Goal: Find specific page/section: Find specific page/section

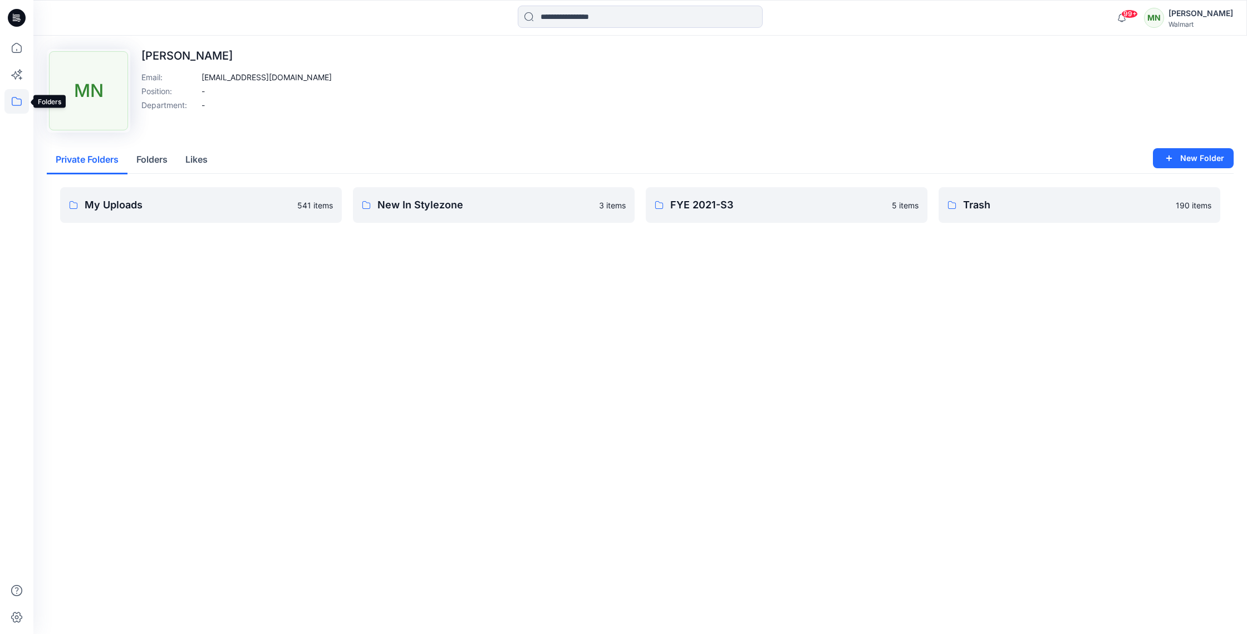
click at [24, 104] on icon at bounding box center [16, 101] width 24 height 24
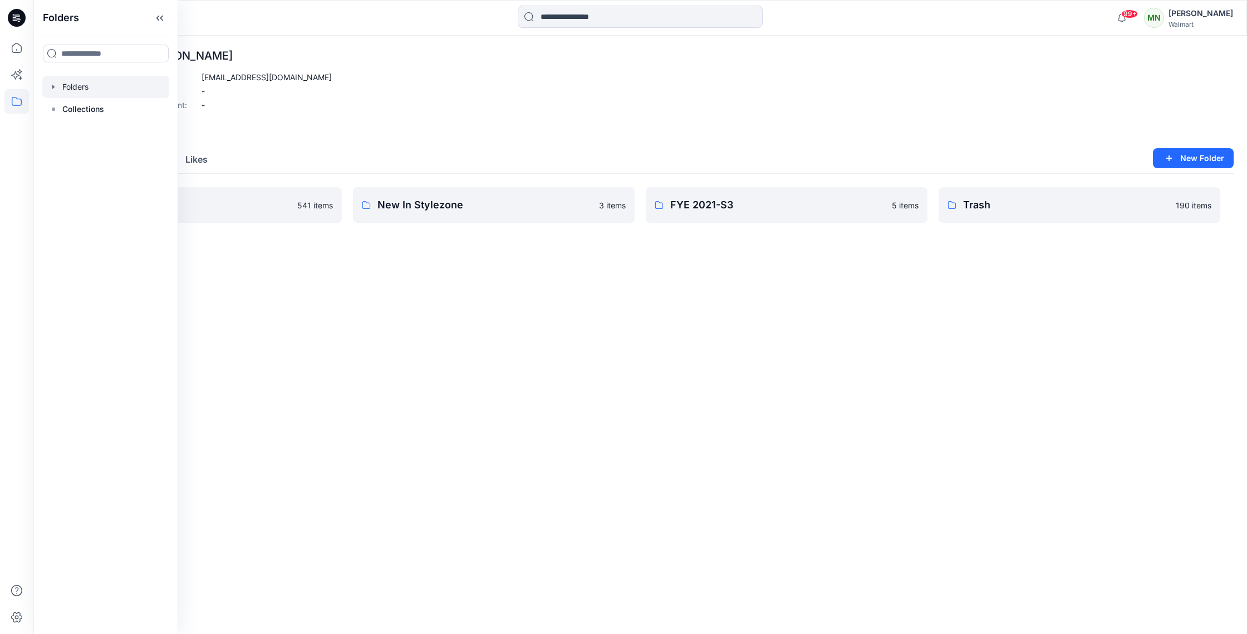
click at [95, 92] on div at bounding box center [105, 87] width 127 height 22
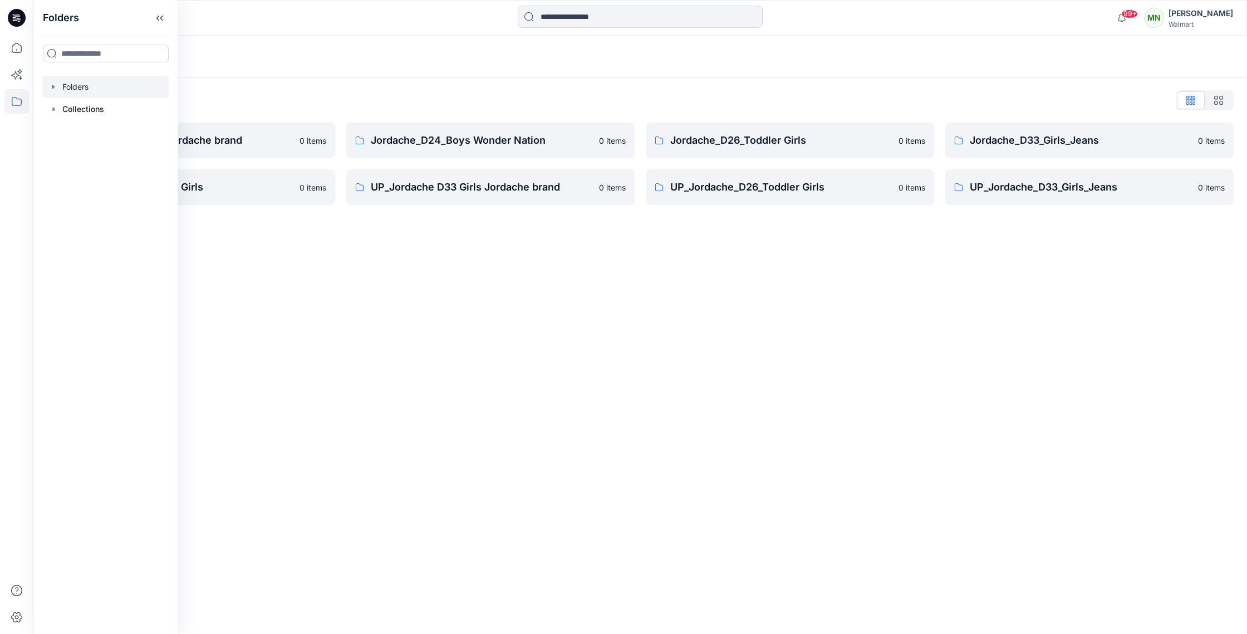
click at [1076, 193] on p "UP_Jordache_D33_Girls_Jeans" at bounding box center [1081, 187] width 222 height 16
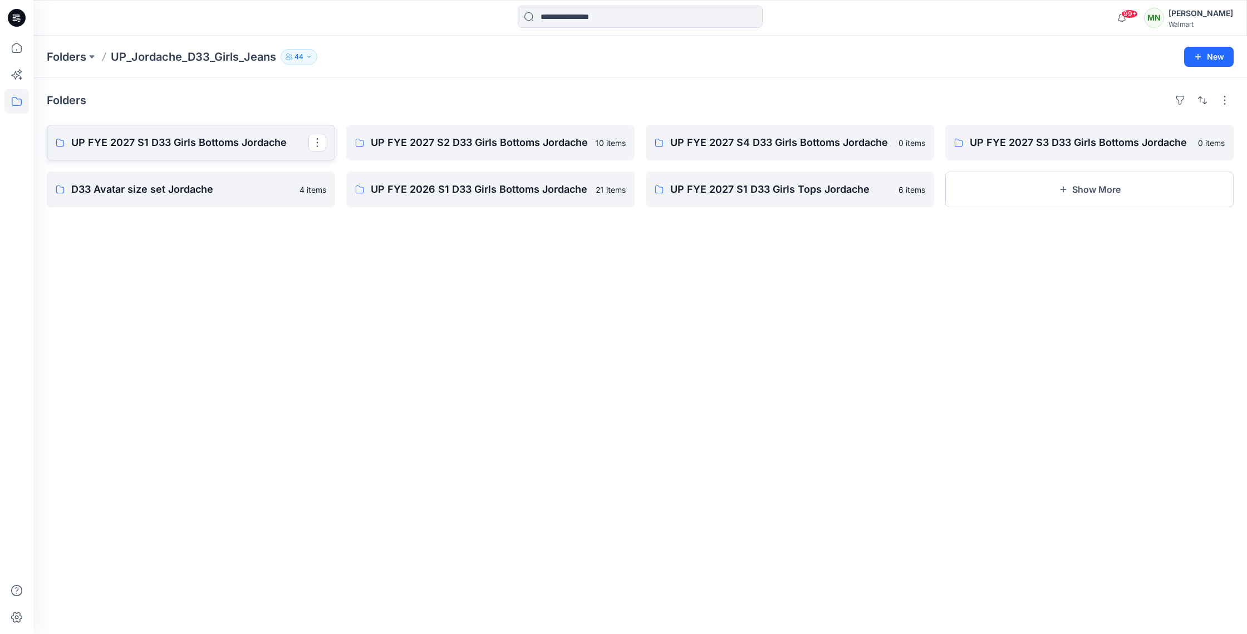
click at [220, 144] on p "UP FYE 2027 S1 D33 Girls Bottoms Jordache" at bounding box center [189, 143] width 237 height 16
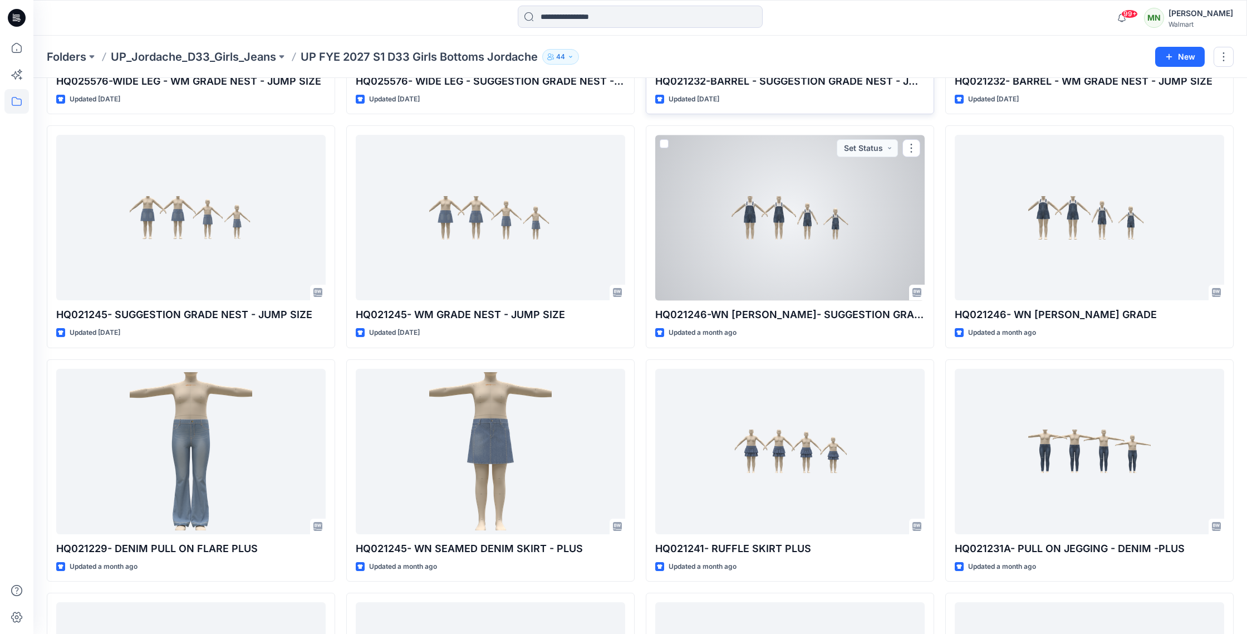
scroll to position [1170, 0]
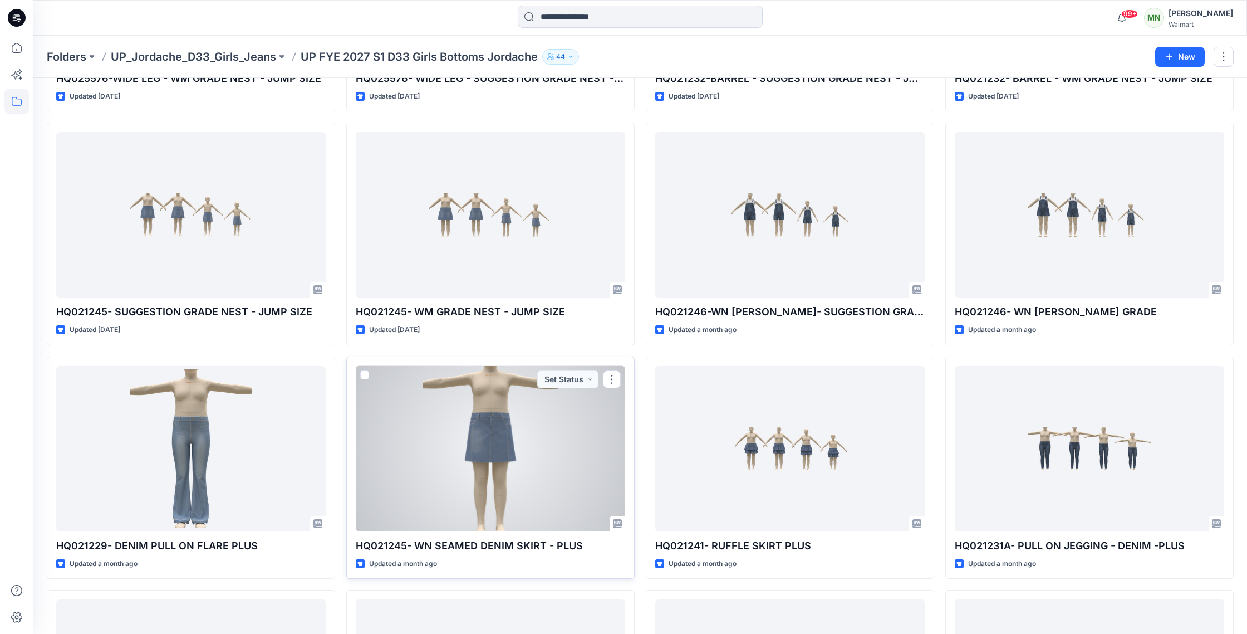
click at [511, 460] on div at bounding box center [490, 448] width 269 height 165
